Goal: Information Seeking & Learning: Learn about a topic

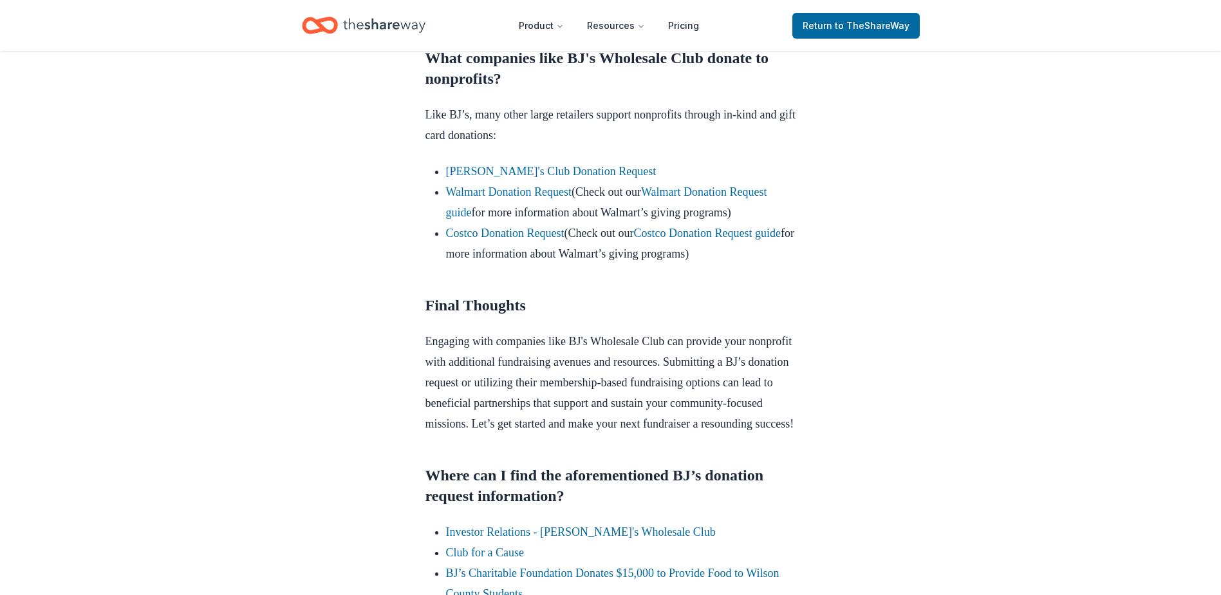
scroll to position [1223, 0]
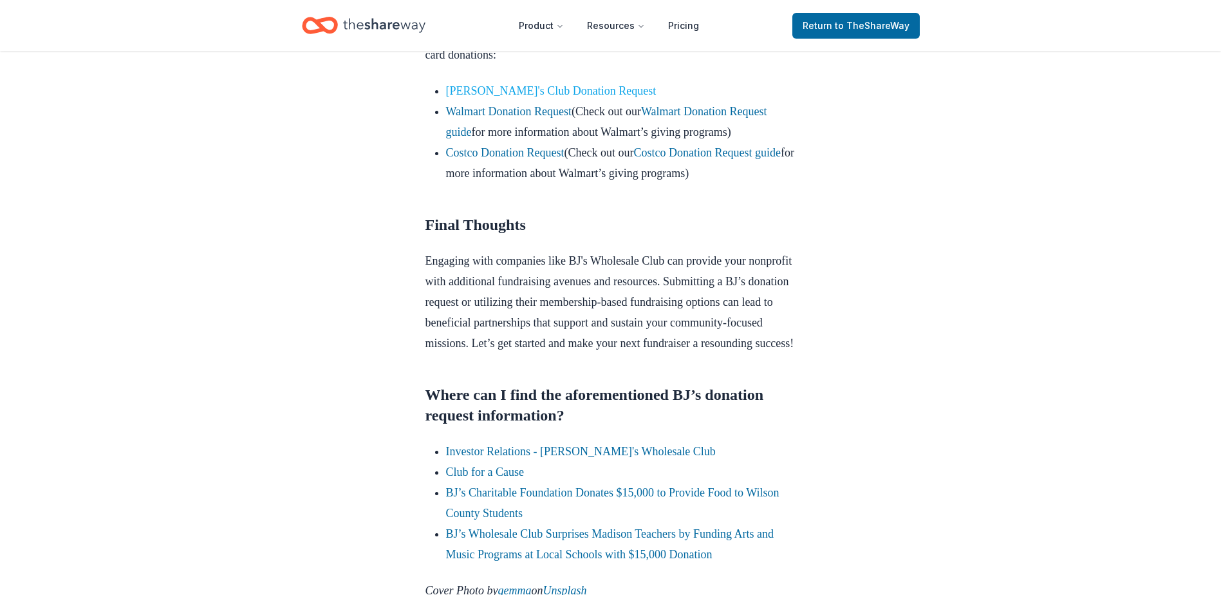
click at [528, 97] on link "[PERSON_NAME]'s Club Donation Request" at bounding box center [551, 90] width 210 height 13
click at [536, 97] on link "[PERSON_NAME]'s Club Donation Request" at bounding box center [551, 90] width 210 height 13
click at [872, 27] on span "to TheShareWay" at bounding box center [872, 25] width 75 height 11
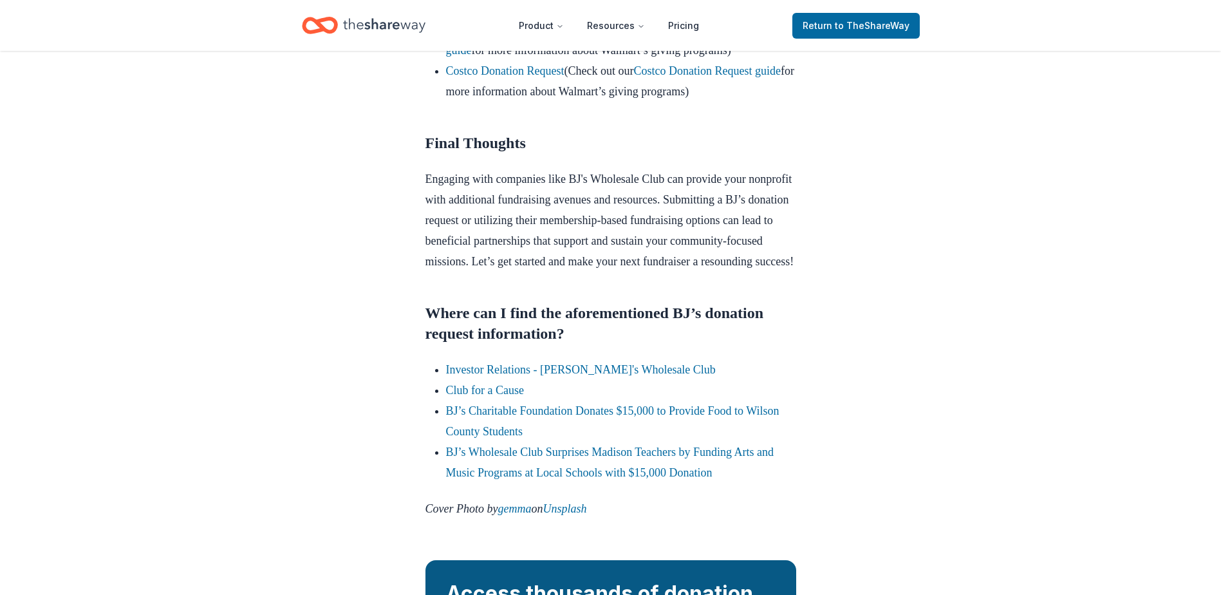
scroll to position [1416, 0]
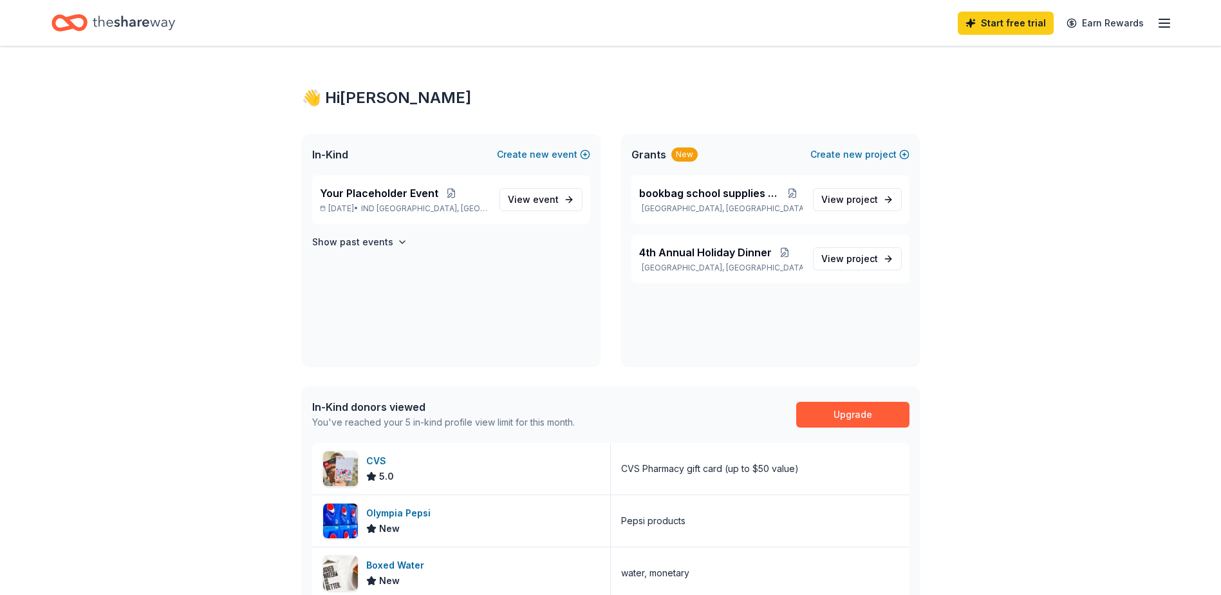
click at [1162, 22] on icon "button" at bounding box center [1164, 22] width 15 height 15
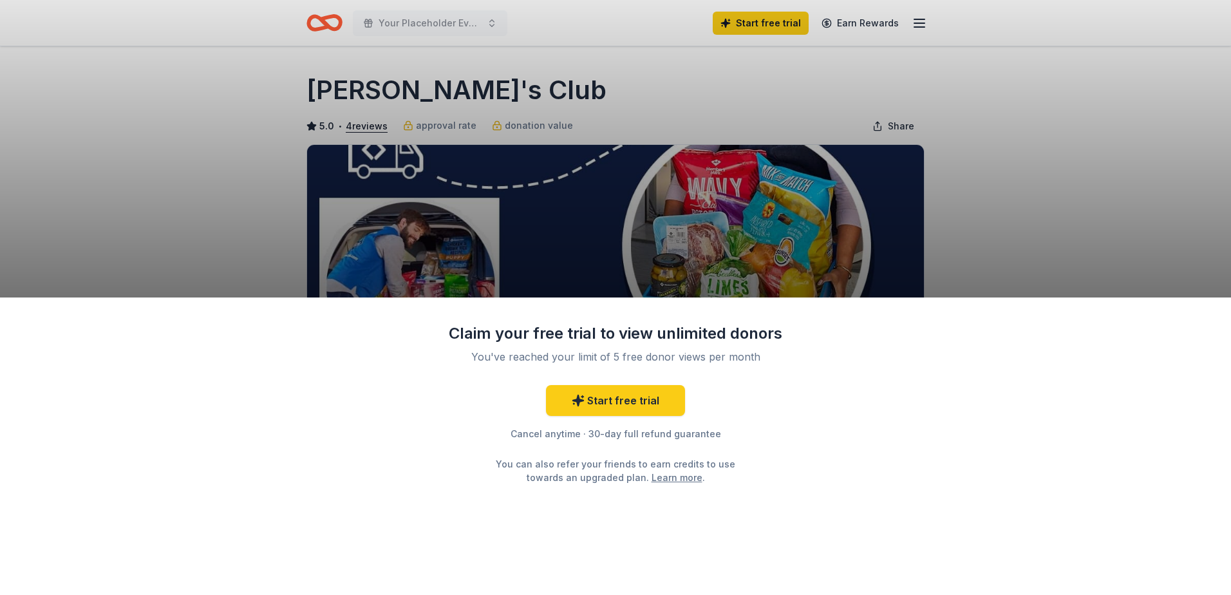
click at [752, 140] on div "Claim your free trial to view unlimited donors You've reached your limit of 5 f…" at bounding box center [615, 297] width 1231 height 595
click at [1067, 167] on div "Claim your free trial to view unlimited donors You've reached your limit of 5 f…" at bounding box center [615, 297] width 1231 height 595
click at [1052, 130] on div "Claim your free trial to view unlimited donors You've reached your limit of 5 f…" at bounding box center [615, 297] width 1231 height 595
click at [360, 86] on div "Claim your free trial to view unlimited donors You've reached your limit of 5 f…" at bounding box center [615, 297] width 1231 height 595
click at [362, 87] on div "Claim your free trial to view unlimited donors You've reached your limit of 5 f…" at bounding box center [615, 297] width 1231 height 595
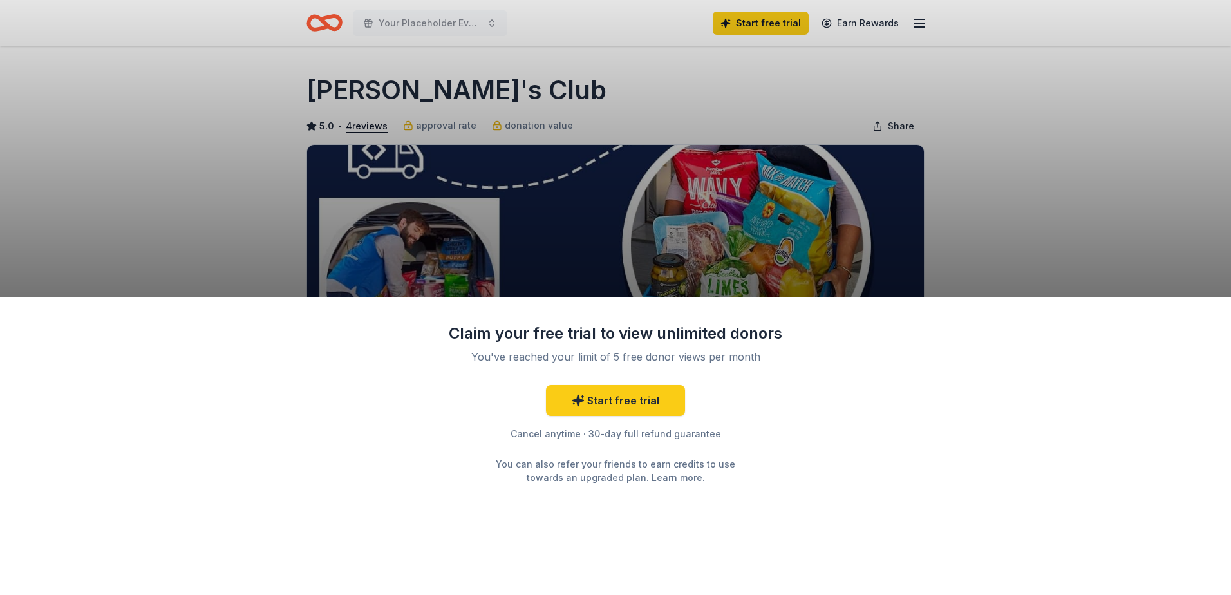
click at [362, 95] on div "Claim your free trial to view unlimited donors You've reached your limit of 5 f…" at bounding box center [615, 297] width 1231 height 595
